Goal: Task Accomplishment & Management: Manage account settings

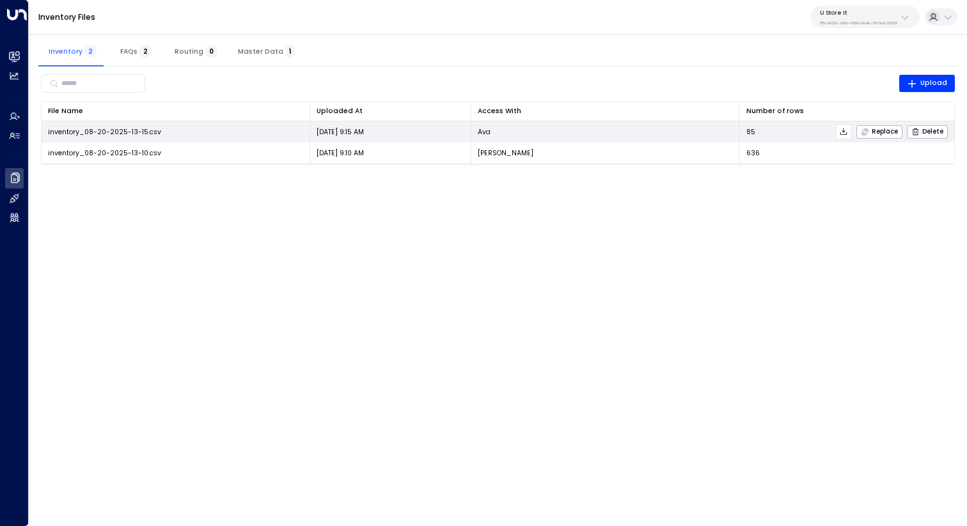
click at [847, 128] on icon at bounding box center [843, 131] width 9 height 9
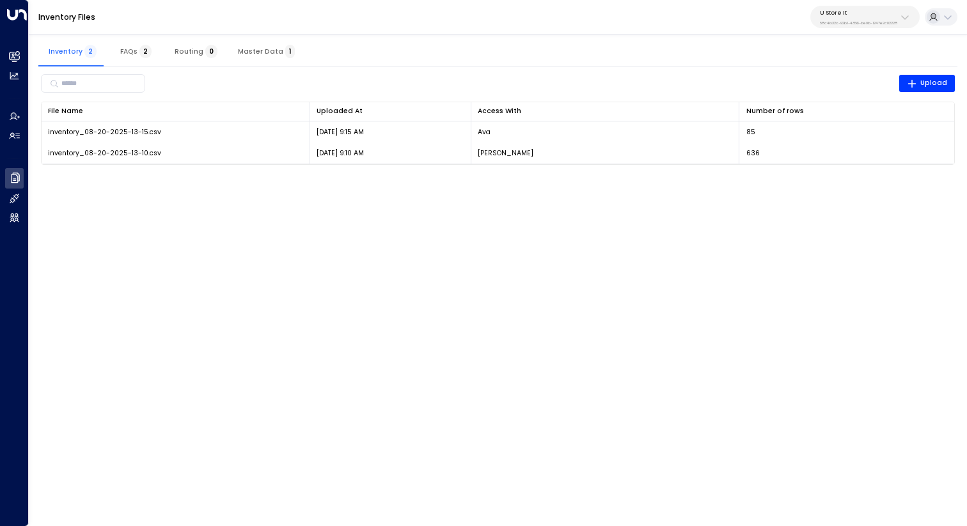
click at [845, 177] on html "Overview Leads & Conversations Leads & Conversations Analytics Analytics Agents…" at bounding box center [483, 88] width 967 height 177
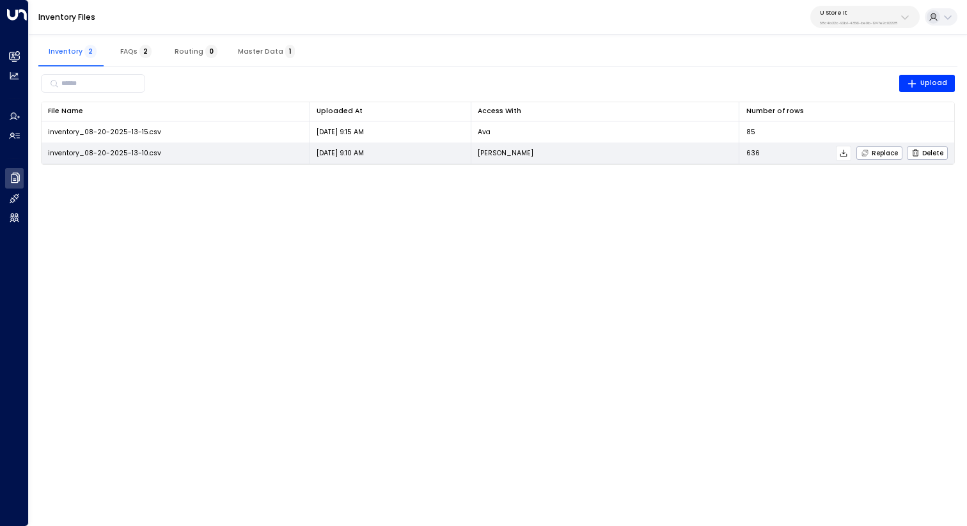
click at [841, 155] on icon at bounding box center [843, 153] width 9 height 9
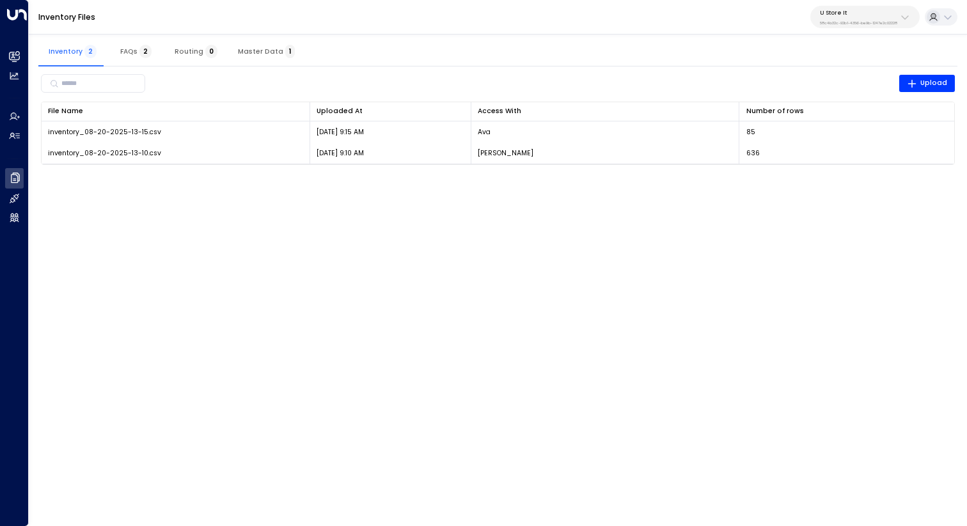
click at [692, 36] on div "Inventory 2 FAQs 2 Routing 0 Master Data 1" at bounding box center [497, 51] width 919 height 31
click at [254, 45] on button "Master Data 1" at bounding box center [266, 51] width 77 height 31
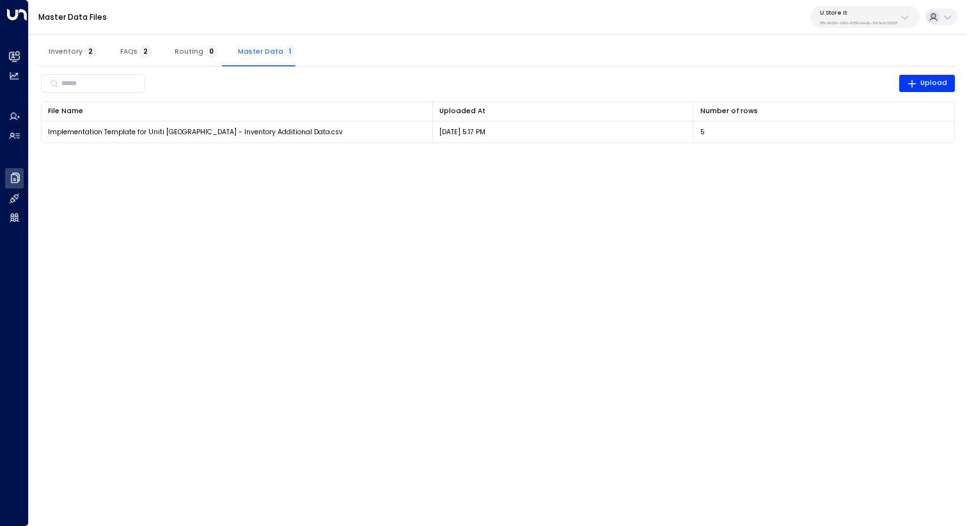
click at [795, 155] on html "Overview Leads & Conversations Leads & Conversations Analytics Analytics Agents…" at bounding box center [483, 77] width 967 height 155
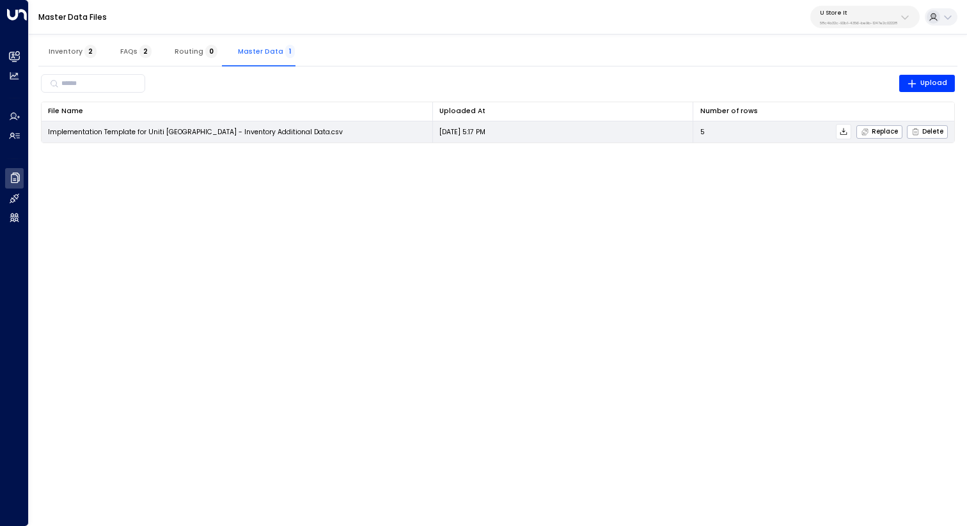
click at [844, 132] on icon at bounding box center [843, 131] width 9 height 9
click at [720, 132] on div "Replace Delete" at bounding box center [826, 131] width 243 height 15
click at [866, 132] on icon "button" at bounding box center [865, 132] width 8 height 8
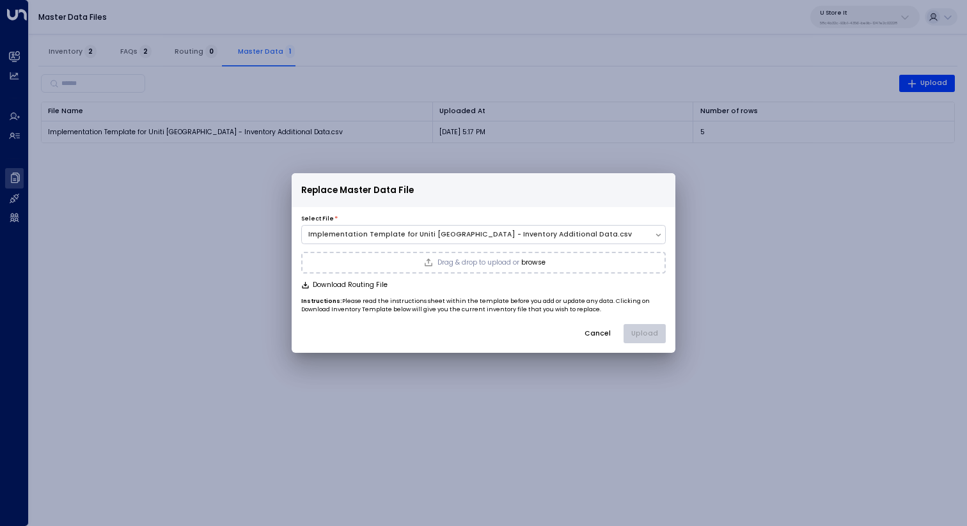
click at [539, 262] on button "browse" at bounding box center [533, 263] width 24 height 8
click at [655, 331] on button "Upload" at bounding box center [644, 333] width 42 height 19
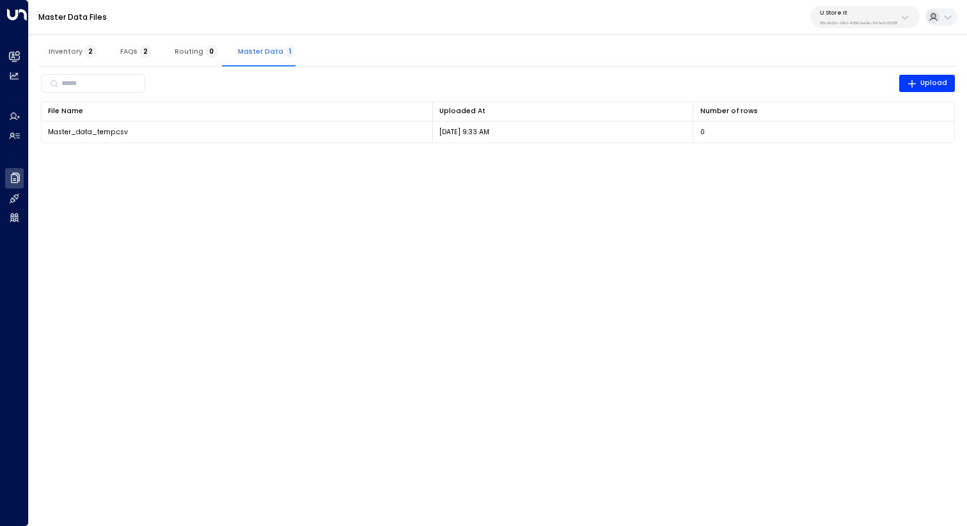
click at [54, 43] on button "Inventory 2" at bounding box center [72, 51] width 68 height 31
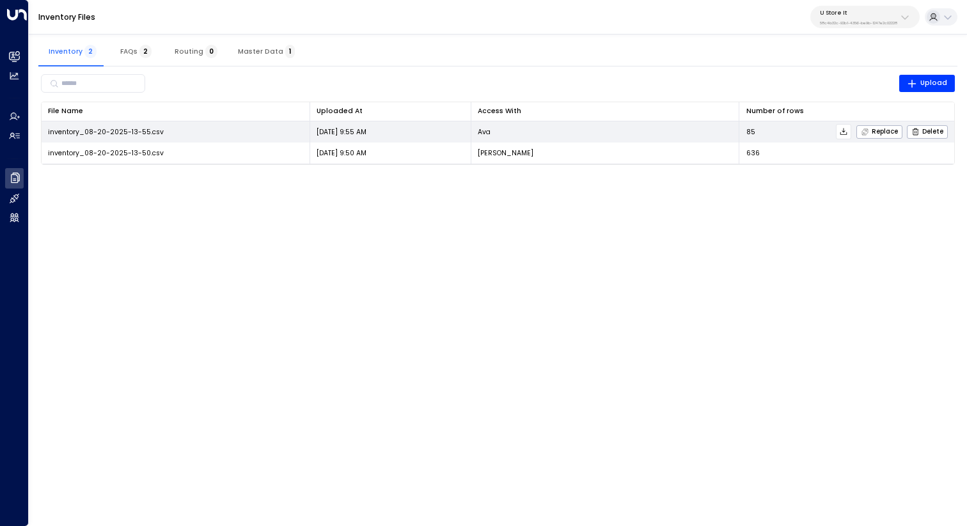
click at [846, 130] on icon at bounding box center [843, 131] width 9 height 9
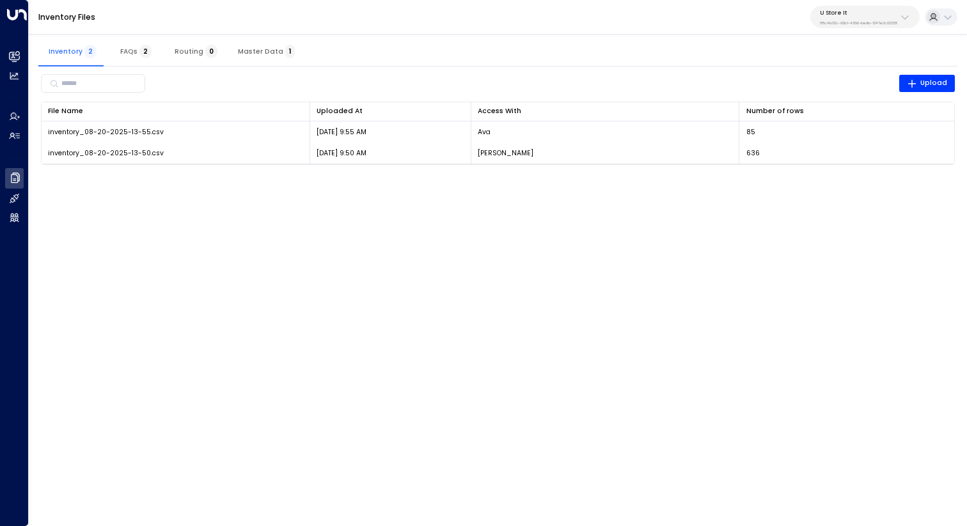
click at [846, 17] on div "U Store It 58c4b32c-92b1-4356-be9b-1247e2c02228" at bounding box center [858, 17] width 77 height 17
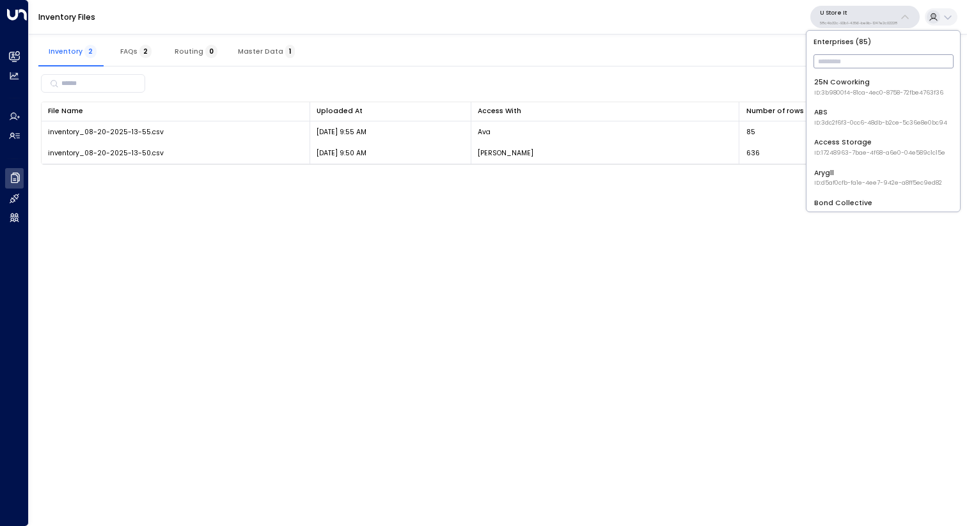
click at [838, 55] on input "text" at bounding box center [883, 61] width 140 height 20
type input "******"
click at [845, 86] on div "StorQuest ID: 95e12634-a2b0-4ea9-845a-0bcfa50e2d19" at bounding box center [882, 87] width 136 height 20
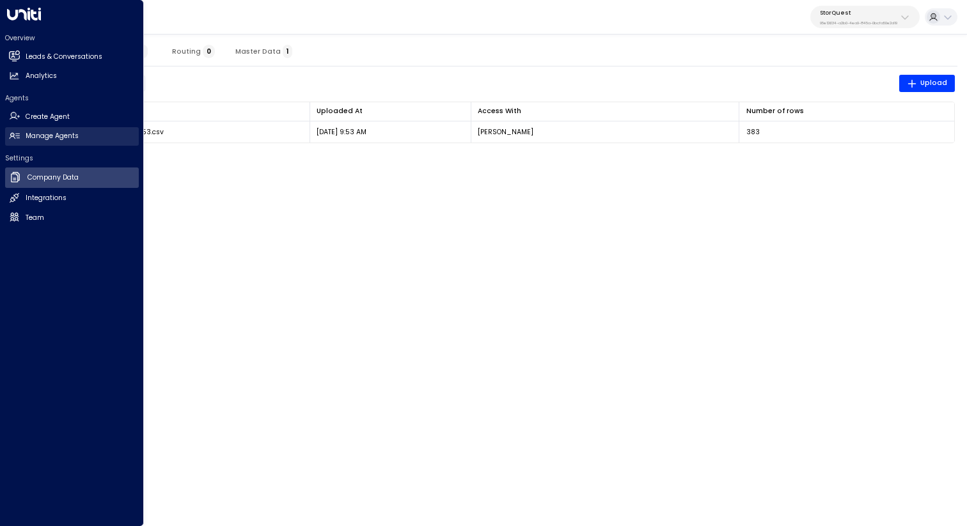
click at [43, 138] on h2 "Manage Agents" at bounding box center [52, 136] width 53 height 10
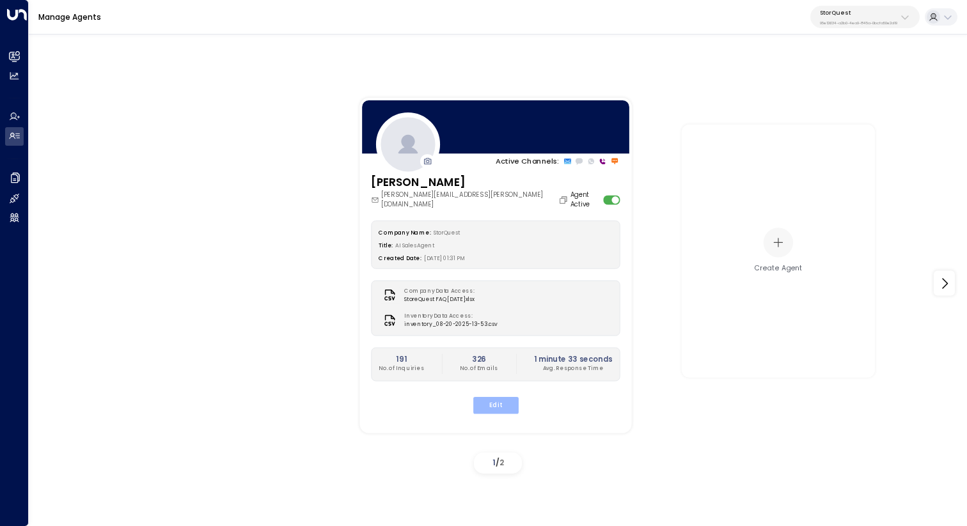
click at [506, 397] on button "Edit" at bounding box center [494, 405] width 45 height 17
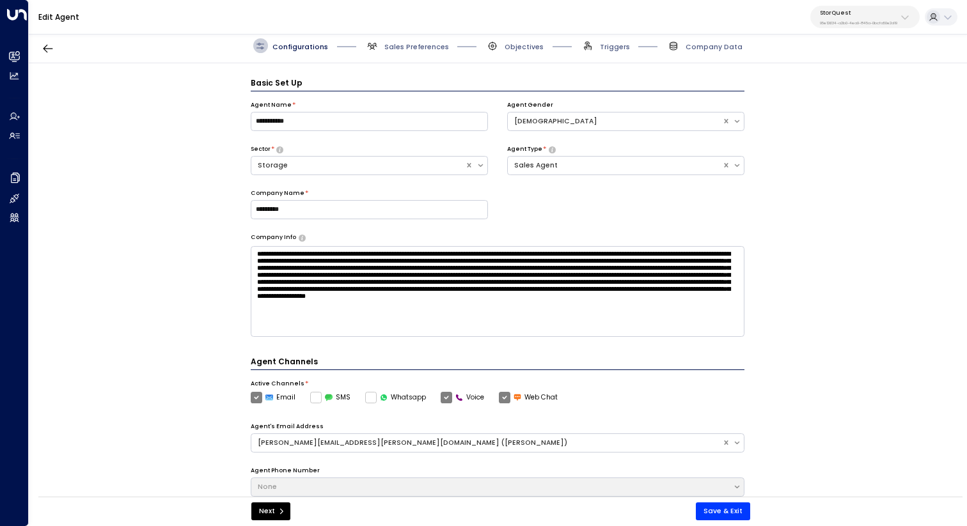
scroll to position [14, 0]
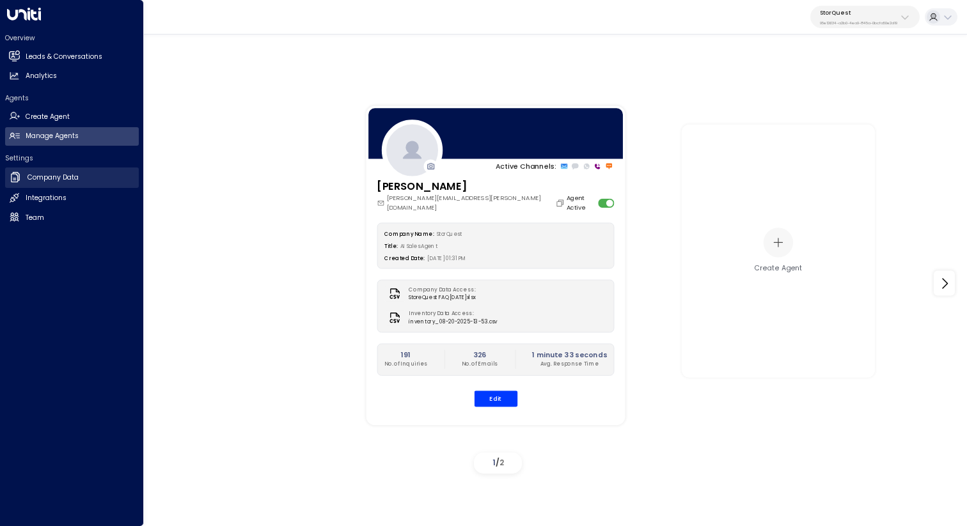
click at [92, 176] on link "Company Data Company Data" at bounding box center [72, 178] width 134 height 20
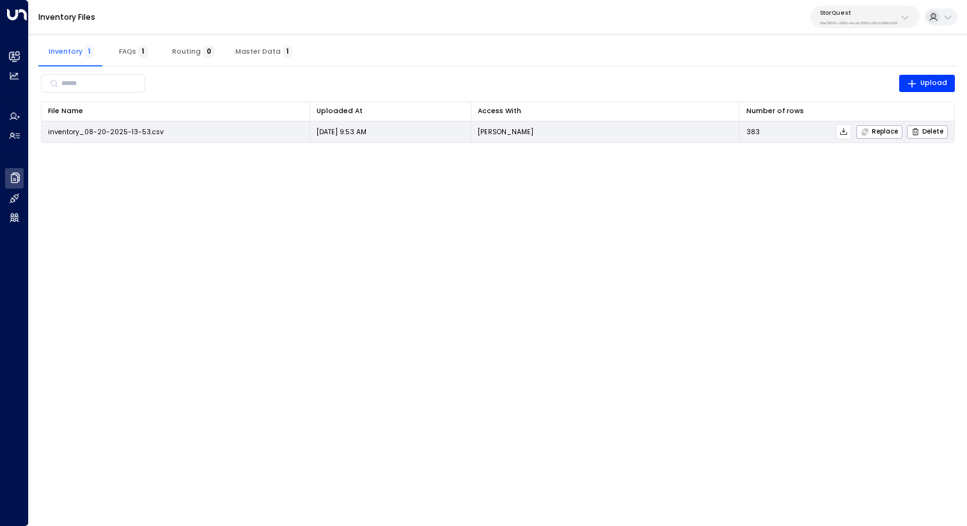
click at [843, 133] on icon at bounding box center [843, 131] width 9 height 9
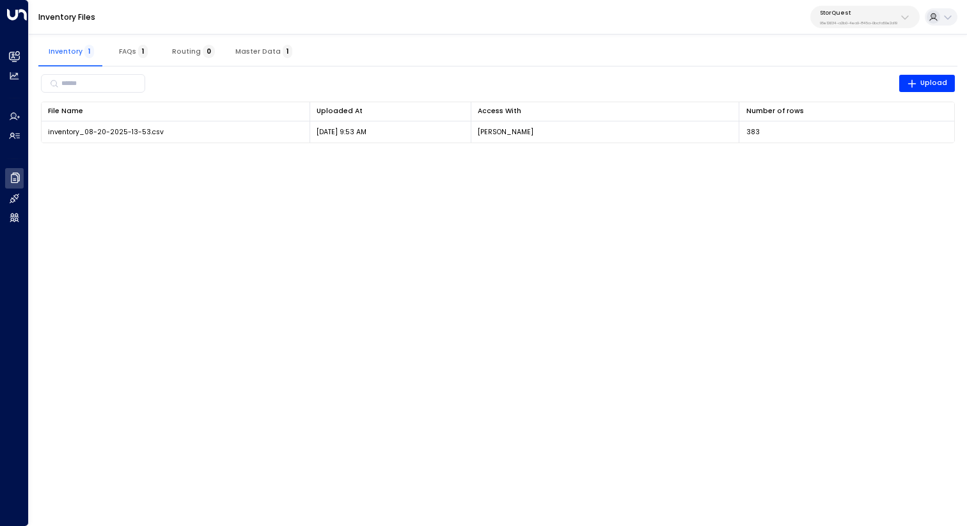
click at [463, 155] on html "Overview Leads & Conversations Leads & Conversations Analytics Analytics Agents…" at bounding box center [483, 77] width 967 height 155
